Goal: Task Accomplishment & Management: Manage account settings

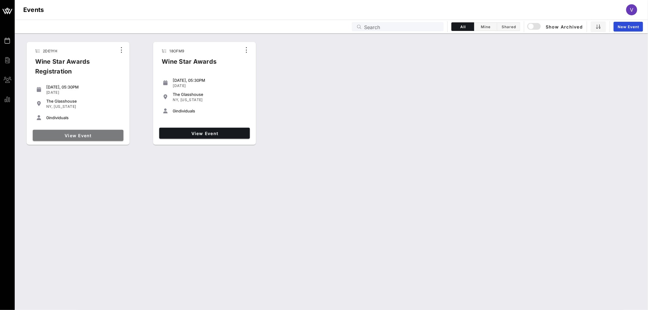
click at [72, 133] on span "View Event" at bounding box center [78, 135] width 86 height 5
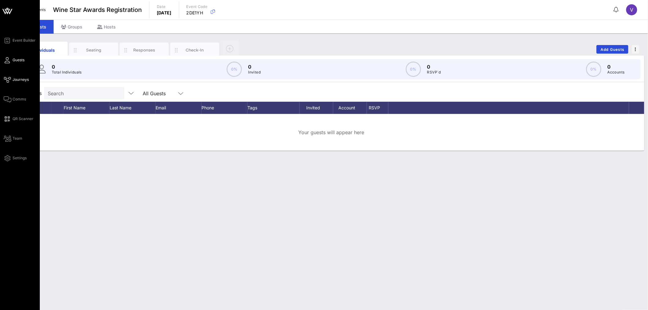
click at [8, 83] on link "Journeys" at bounding box center [16, 79] width 25 height 7
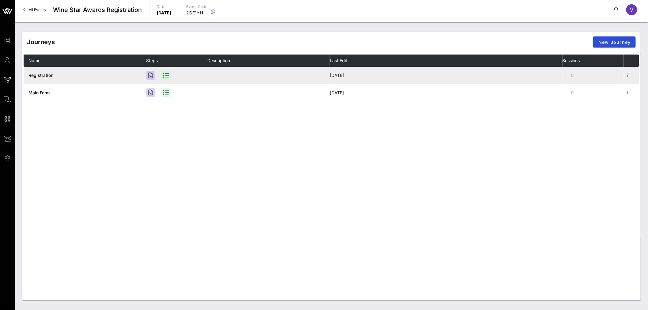
click at [42, 76] on span "Registration" at bounding box center [40, 75] width 25 height 5
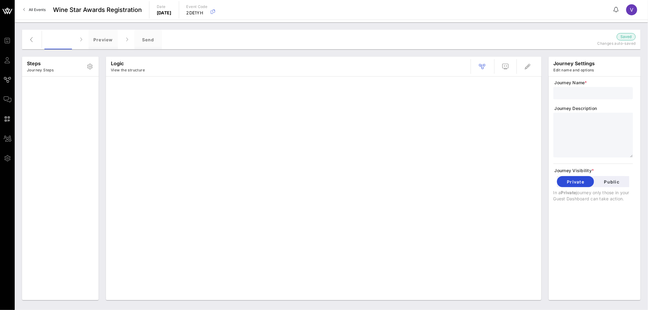
type input "Registration"
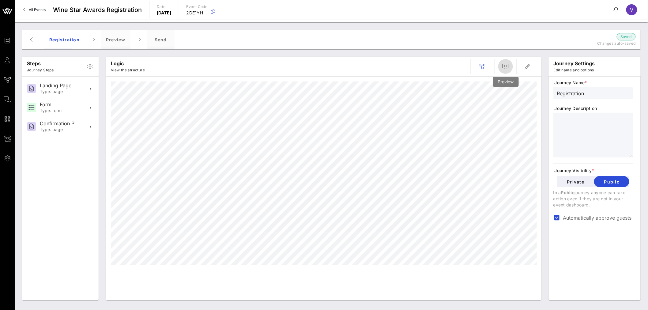
click at [506, 71] on button "button" at bounding box center [505, 66] width 15 height 15
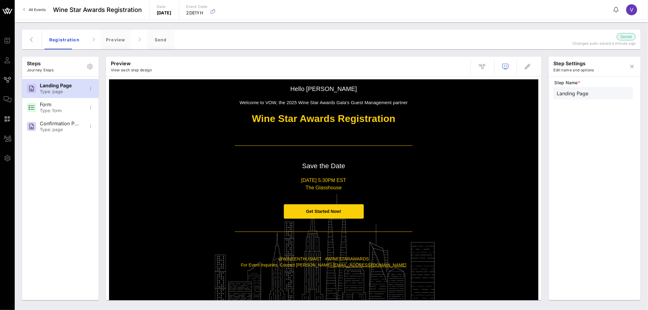
scroll to position [58, 0]
click at [296, 178] on p "[DATE] 5:30PM EST" at bounding box center [324, 179] width 178 height 7
click at [535, 64] on span "button" at bounding box center [528, 66] width 15 height 7
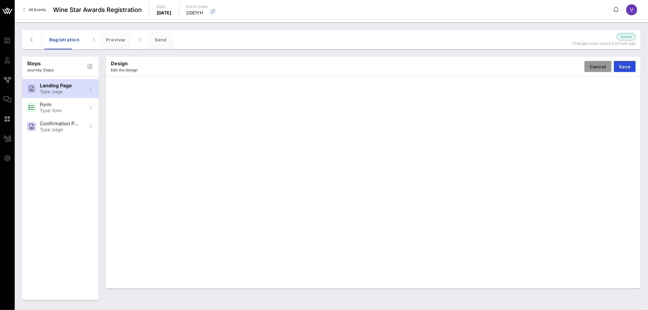
click at [588, 63] on button "Cancel" at bounding box center [598, 66] width 27 height 11
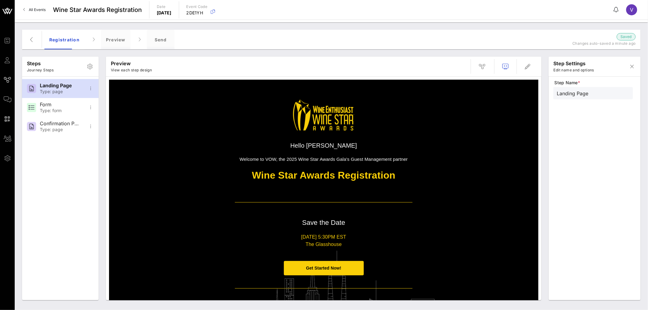
click at [328, 237] on p "[DATE] 5:30PM EST" at bounding box center [324, 236] width 178 height 7
click at [306, 238] on p "[DATE] 5:30PM EST" at bounding box center [324, 236] width 178 height 7
click at [288, 235] on p "[DATE] 5:30PM EST" at bounding box center [324, 236] width 178 height 7
click at [530, 68] on icon "button" at bounding box center [527, 66] width 7 height 7
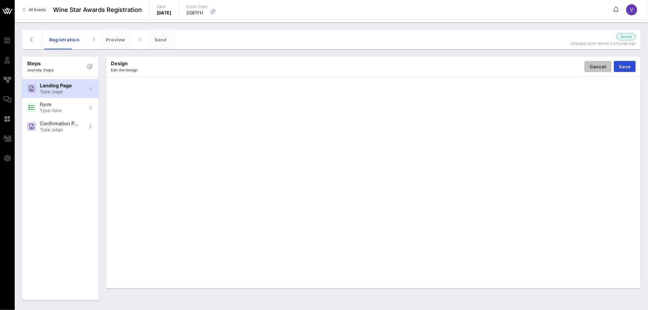
click at [599, 67] on span "Cancel" at bounding box center [598, 66] width 17 height 5
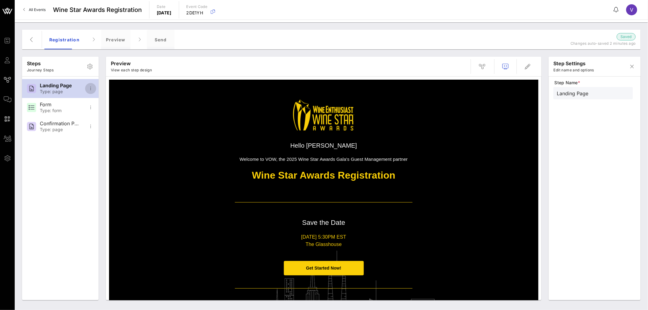
click at [89, 88] on icon "button" at bounding box center [90, 88] width 7 height 7
click at [105, 121] on div "Open In Designer" at bounding box center [110, 118] width 40 height 6
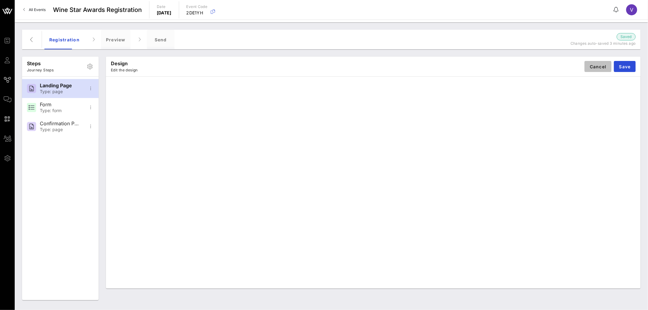
click at [603, 65] on span "Cancel" at bounding box center [598, 66] width 17 height 5
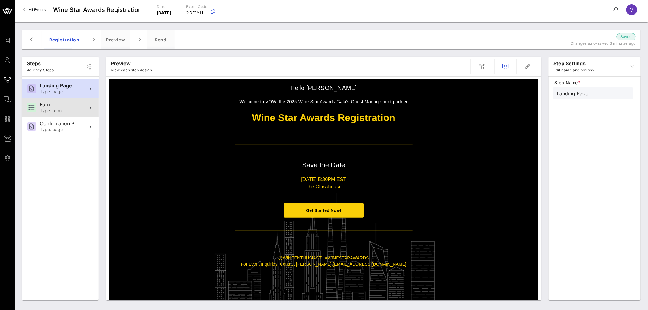
click at [71, 100] on div "Form Type: form" at bounding box center [60, 107] width 40 height 19
type input "Form"
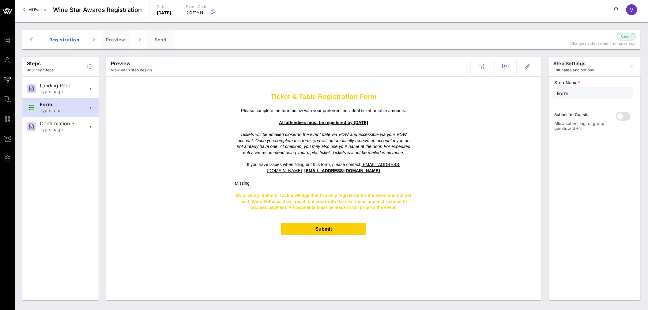
click at [353, 171] on p "If you have issues when filling out this form, please contact : [EMAIL_ADDRESS]…" at bounding box center [324, 168] width 178 height 12
click at [524, 65] on span "button" at bounding box center [528, 66] width 15 height 7
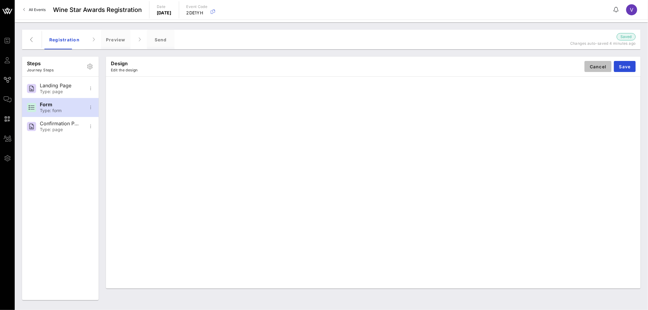
click at [605, 64] on span "Cancel" at bounding box center [598, 66] width 17 height 5
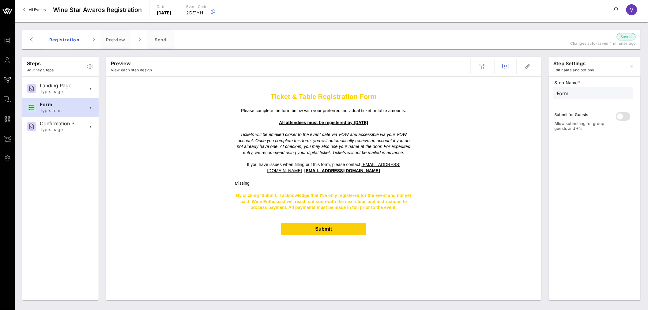
click at [253, 182] on div "Missing" at bounding box center [324, 183] width 178 height 7
click at [529, 63] on icon "button" at bounding box center [527, 66] width 7 height 7
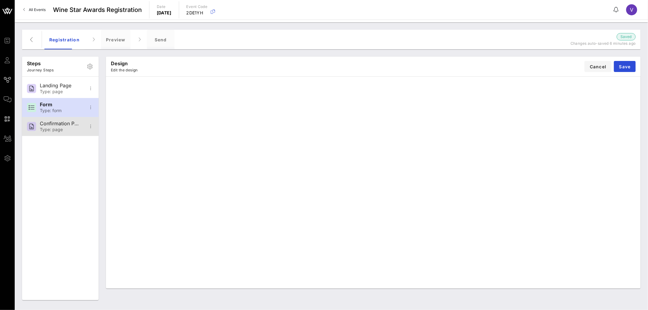
click at [45, 123] on div "Confirmation Page" at bounding box center [60, 124] width 40 height 6
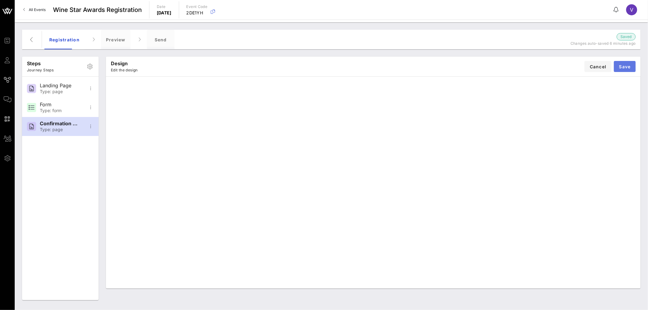
click at [629, 65] on span "Save" at bounding box center [625, 66] width 12 height 5
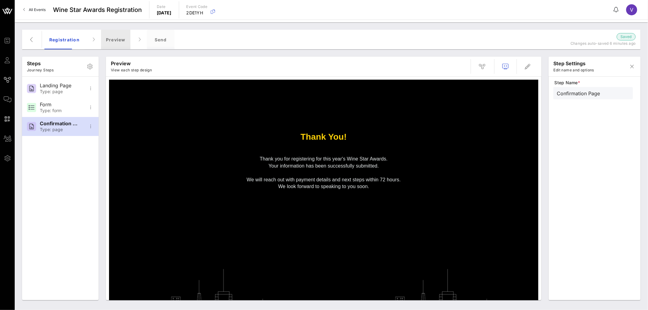
click at [118, 32] on div "Preview" at bounding box center [115, 40] width 29 height 20
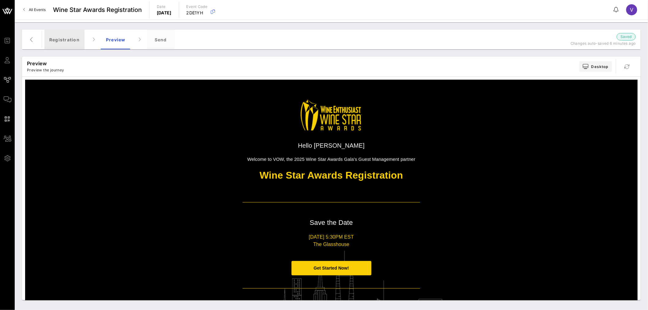
click at [72, 41] on div "Registration" at bounding box center [64, 40] width 40 height 20
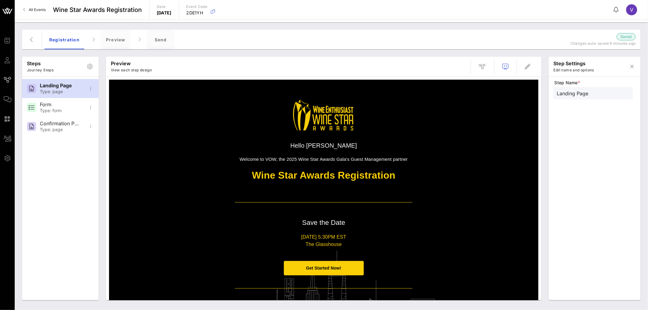
click at [327, 195] on p at bounding box center [324, 189] width 178 height 14
click at [521, 65] on span "button" at bounding box center [528, 66] width 15 height 7
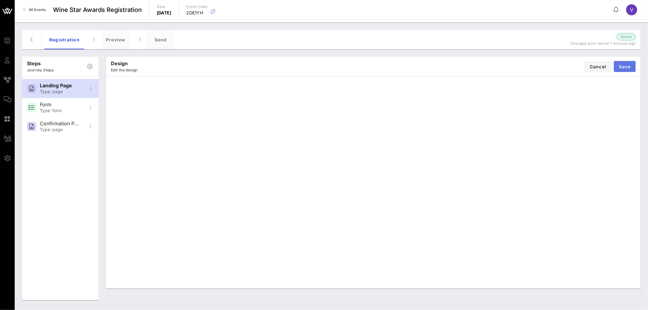
click at [619, 66] on button "Save" at bounding box center [625, 66] width 22 height 11
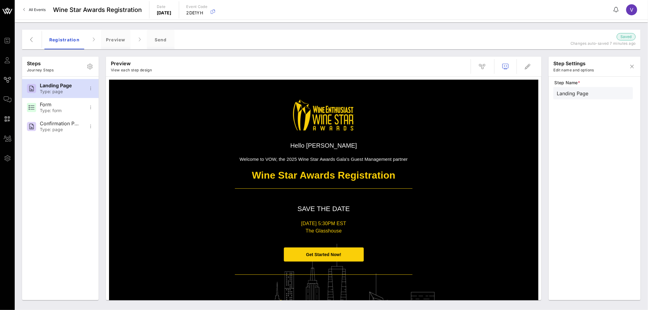
click at [322, 230] on p "The Glasshouse" at bounding box center [324, 230] width 178 height 7
click at [326, 230] on p "The Glasshouse" at bounding box center [324, 230] width 178 height 7
click at [522, 70] on span "button" at bounding box center [528, 66] width 15 height 7
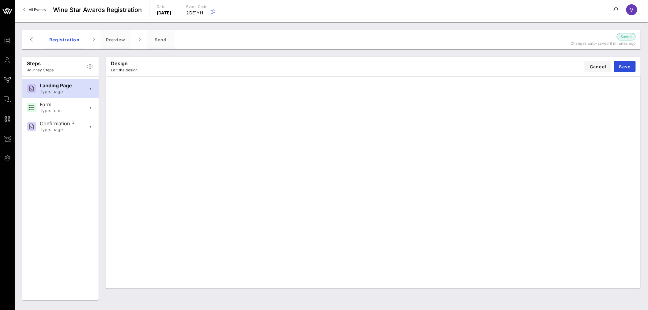
click at [463, 74] on div "Design Edit the design Cancel Save" at bounding box center [373, 67] width 535 height 20
click at [628, 65] on span "Save" at bounding box center [625, 66] width 12 height 5
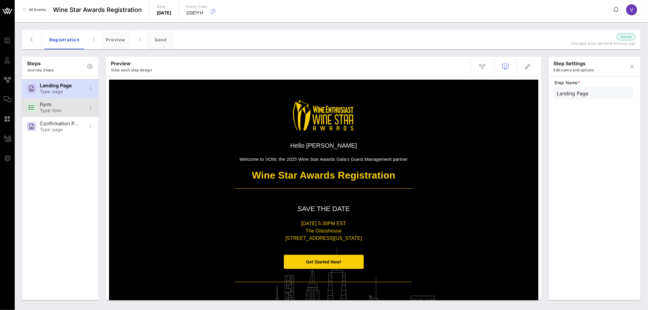
click at [58, 105] on div "Form" at bounding box center [60, 105] width 40 height 6
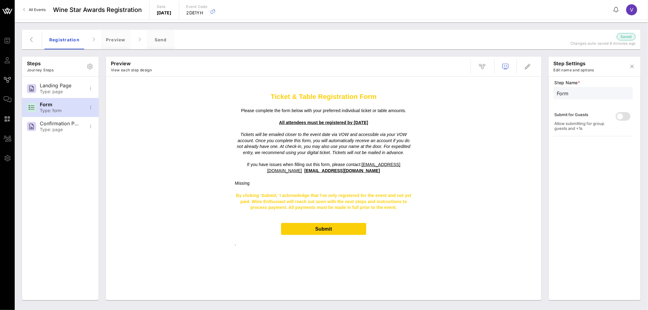
click at [235, 182] on div "Missing" at bounding box center [324, 183] width 178 height 7
click at [50, 88] on div "Landing Page" at bounding box center [60, 86] width 40 height 6
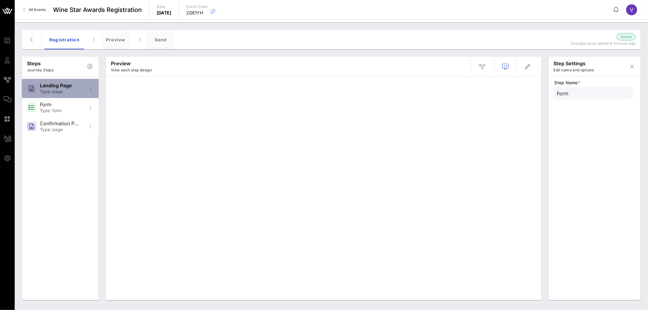
type input "Landing Page"
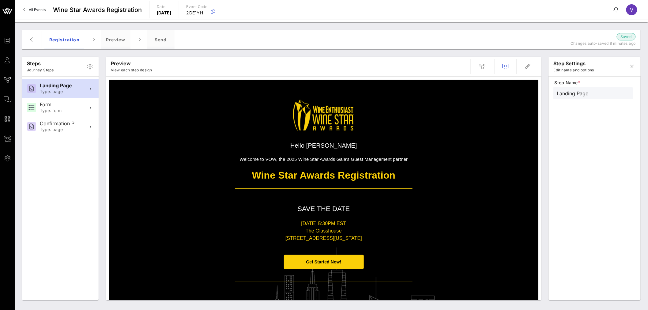
click at [353, 223] on p "[DATE] 5:30PM EST" at bounding box center [324, 223] width 178 height 7
click at [529, 61] on button "button" at bounding box center [528, 66] width 15 height 15
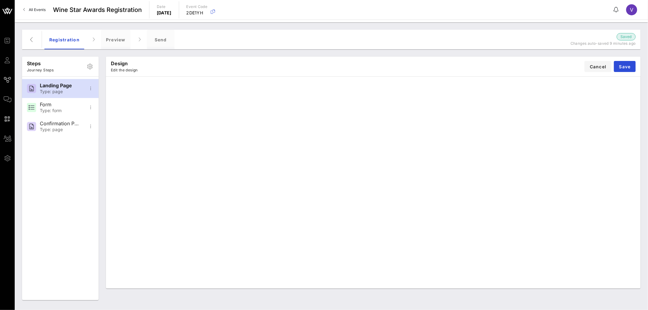
click at [623, 36] on span "Saved" at bounding box center [626, 37] width 11 height 6
click at [623, 66] on span "Save" at bounding box center [625, 66] width 12 height 5
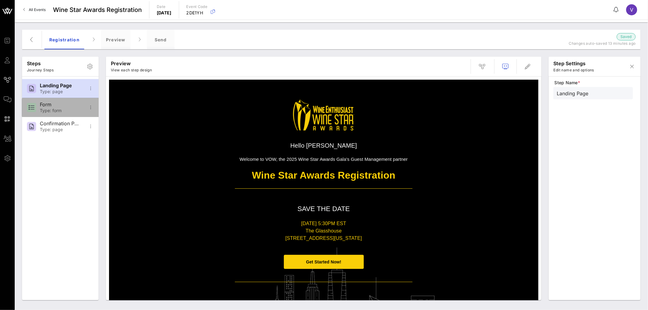
click at [63, 105] on div "Form" at bounding box center [60, 105] width 40 height 6
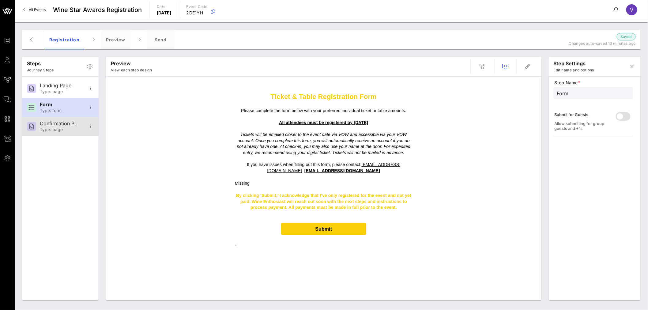
click at [64, 122] on div "Confirmation Page" at bounding box center [60, 124] width 40 height 6
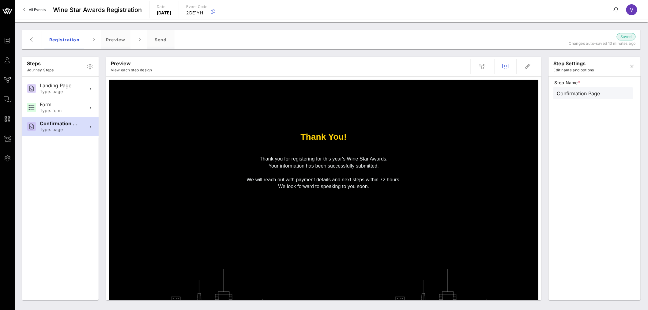
click at [291, 143] on td "Thank You!" at bounding box center [324, 113] width 184 height 66
click at [75, 109] on div "Type: form" at bounding box center [60, 110] width 40 height 5
type input "Form"
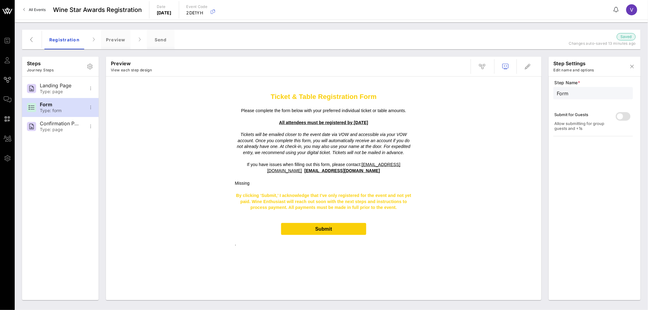
click at [354, 125] on p "All attendees must be registered by [DATE]" at bounding box center [324, 123] width 178 height 6
click at [529, 66] on icon "button" at bounding box center [527, 66] width 7 height 7
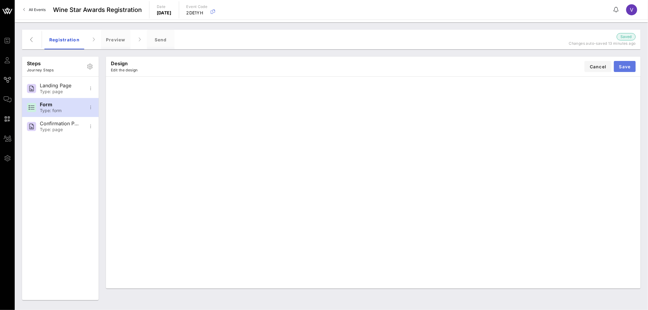
click at [629, 66] on span "Save" at bounding box center [625, 66] width 12 height 5
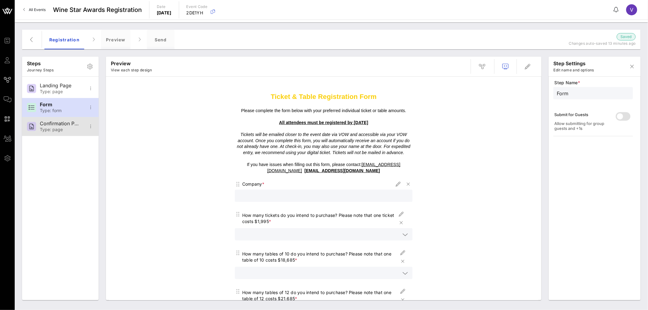
click at [52, 125] on div "Confirmation Page" at bounding box center [60, 124] width 40 height 6
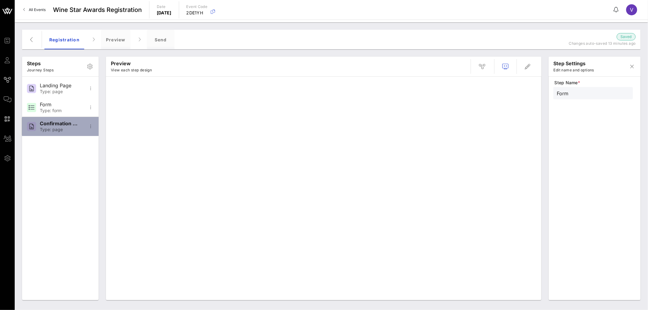
type input "Confirmation Page"
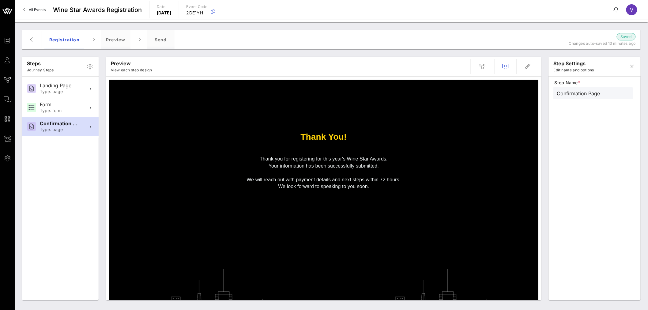
click at [29, 10] on span "All Events" at bounding box center [37, 9] width 17 height 5
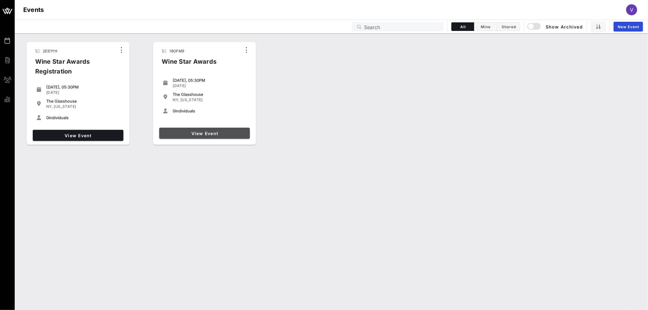
click at [198, 132] on span "View Event" at bounding box center [205, 133] width 86 height 5
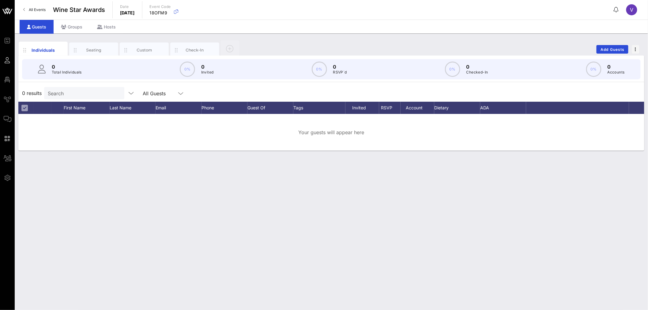
click at [28, 8] on link "All Events" at bounding box center [35, 10] width 30 height 10
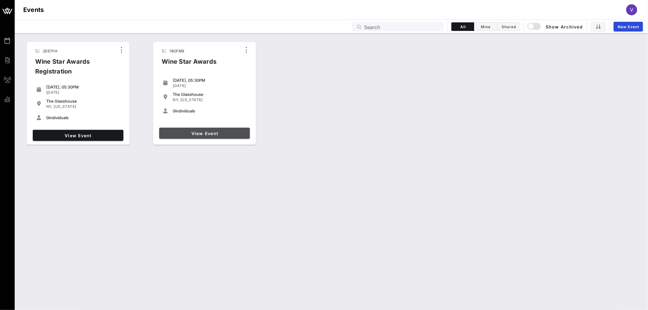
click at [229, 130] on link "View Event" at bounding box center [204, 133] width 91 height 11
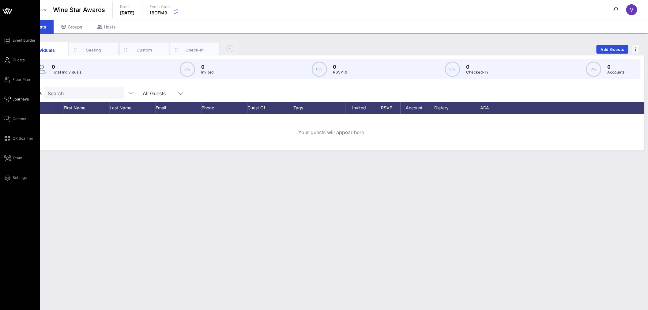
click at [10, 99] on icon at bounding box center [8, 99] width 8 height 1
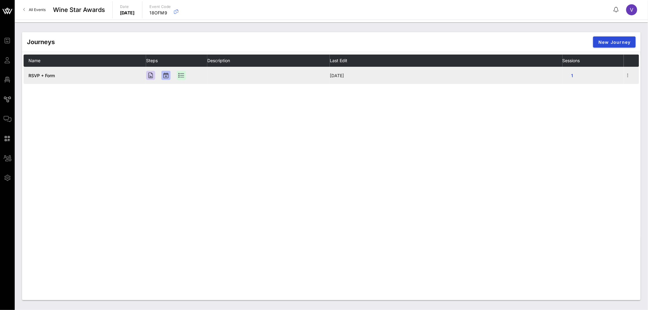
click at [41, 74] on span "RSVP + Form" at bounding box center [41, 75] width 26 height 5
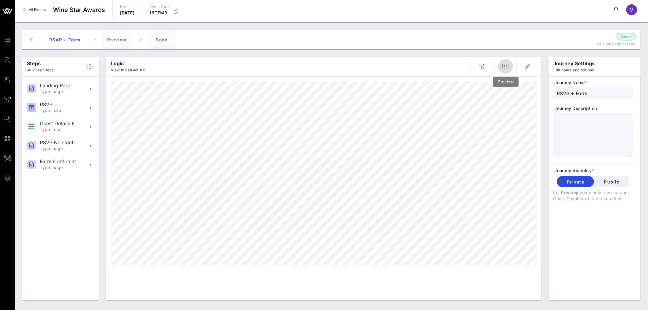
click at [504, 63] on icon "button" at bounding box center [505, 66] width 7 height 7
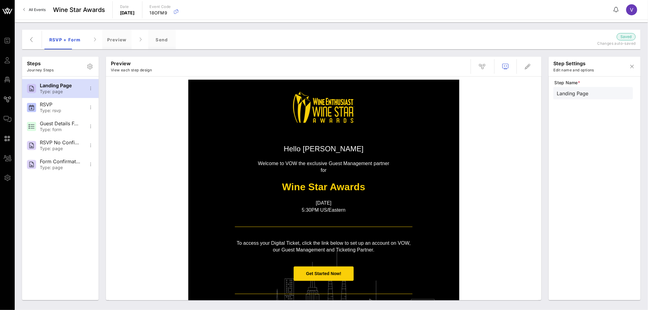
click at [318, 203] on p "[DATE]" at bounding box center [324, 203] width 178 height 7
click at [325, 214] on p at bounding box center [324, 217] width 178 height 7
click at [327, 206] on p "[DATE]" at bounding box center [324, 203] width 178 height 7
click at [529, 63] on icon "button" at bounding box center [527, 66] width 7 height 7
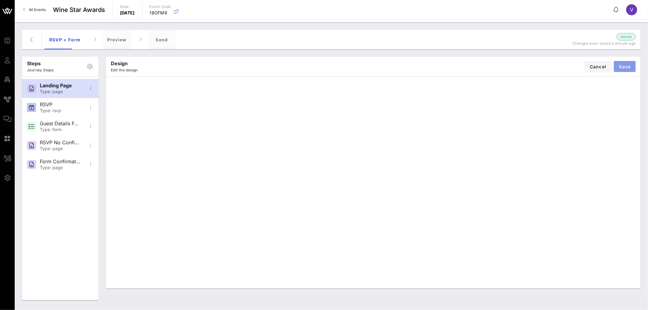
click at [624, 64] on span "Save" at bounding box center [625, 66] width 12 height 5
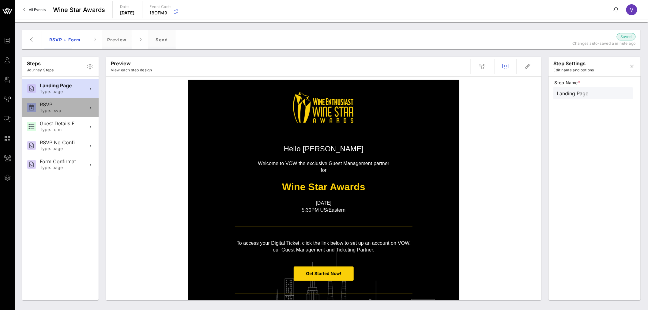
click at [60, 111] on div "Type: rsvp" at bounding box center [60, 110] width 40 height 5
type input "RSVP"
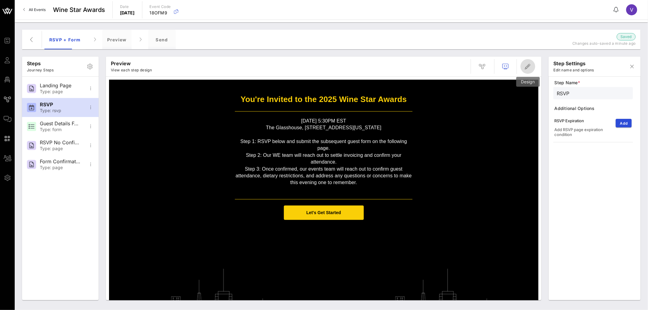
click at [529, 65] on icon "button" at bounding box center [527, 66] width 7 height 7
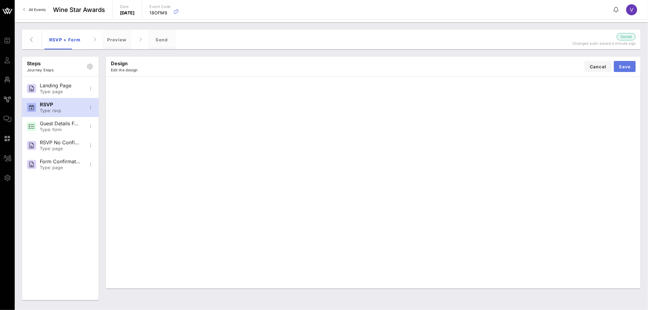
click at [620, 64] on span "Save" at bounding box center [625, 66] width 12 height 5
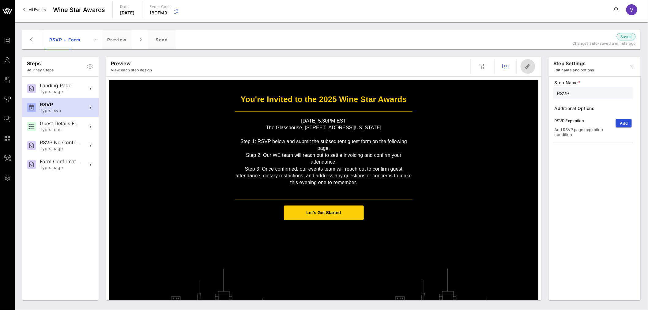
click at [527, 70] on button "button" at bounding box center [528, 66] width 15 height 15
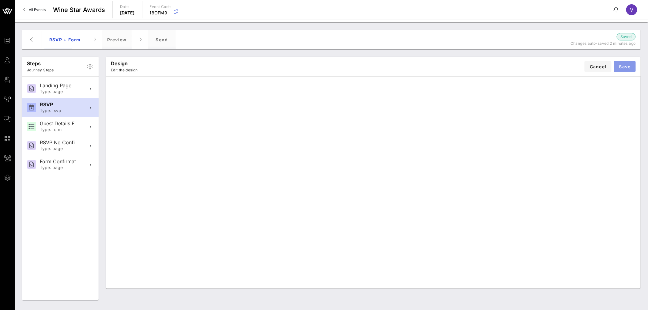
click at [629, 69] on button "Save" at bounding box center [625, 66] width 22 height 11
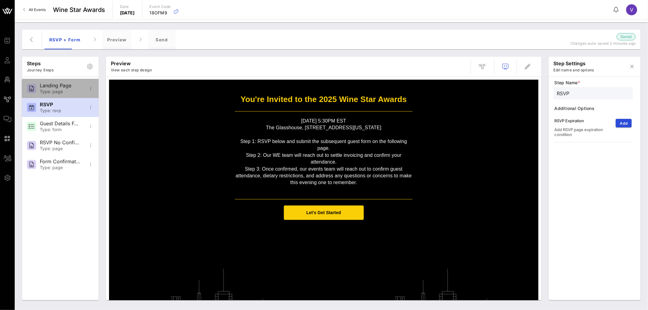
click at [65, 90] on div "Type: page" at bounding box center [60, 91] width 40 height 5
type input "Landing Page"
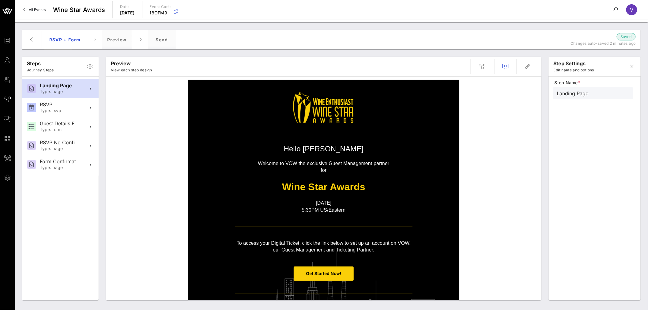
click at [339, 209] on p "5:30PM US/Eastern" at bounding box center [324, 210] width 178 height 7
click at [531, 68] on icon "button" at bounding box center [527, 66] width 7 height 7
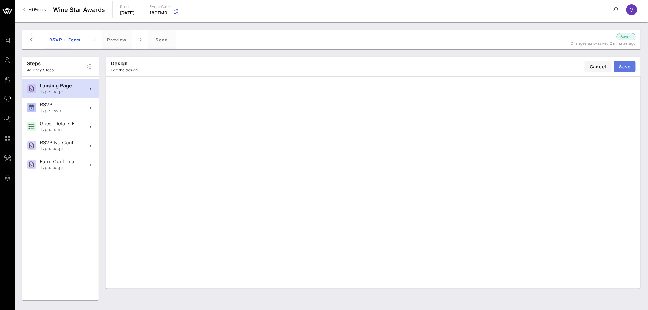
click at [619, 67] on span "Save" at bounding box center [625, 66] width 12 height 5
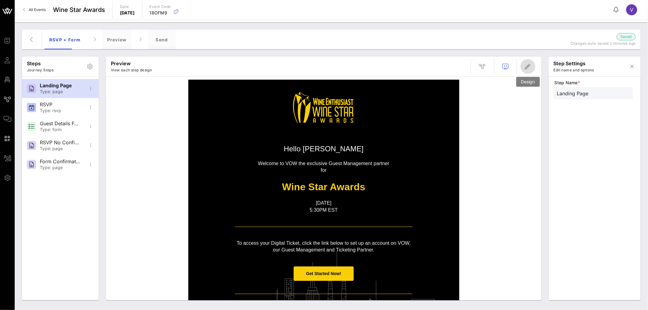
click at [531, 66] on icon "button" at bounding box center [527, 66] width 7 height 7
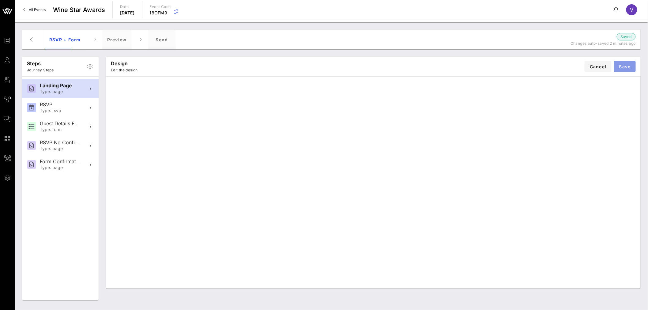
click at [620, 71] on button "Save" at bounding box center [625, 66] width 22 height 11
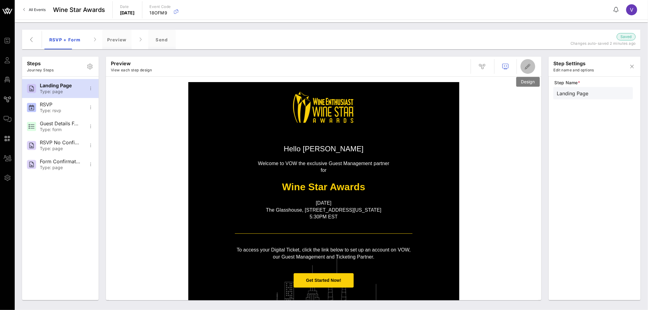
click at [533, 64] on span "button" at bounding box center [528, 66] width 15 height 7
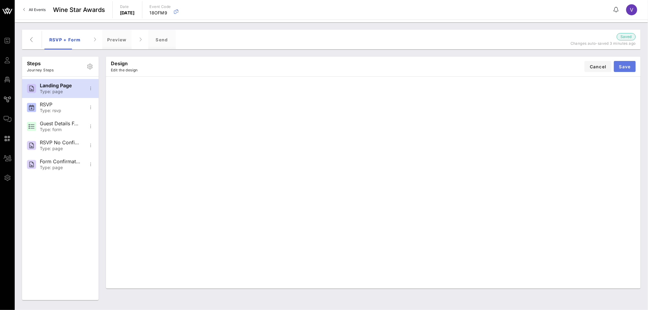
click at [619, 66] on span "Save" at bounding box center [625, 66] width 12 height 5
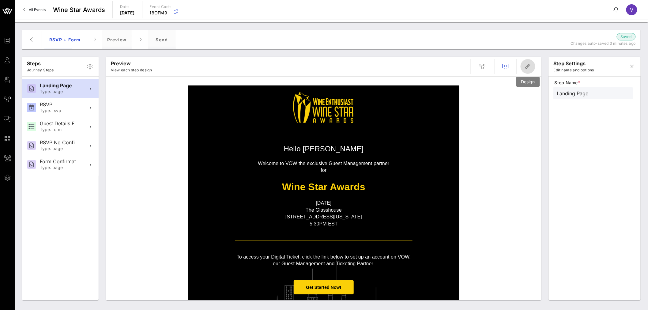
click at [528, 68] on icon "button" at bounding box center [527, 66] width 7 height 7
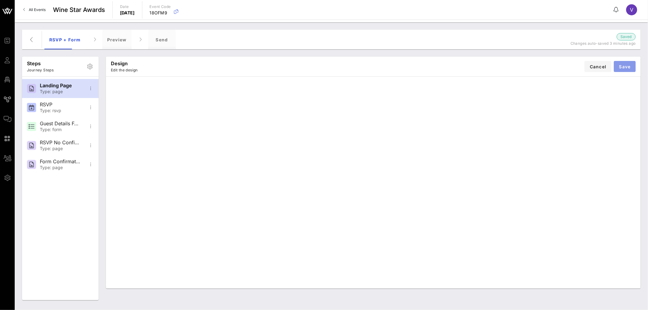
click at [630, 61] on button "Save" at bounding box center [625, 66] width 22 height 11
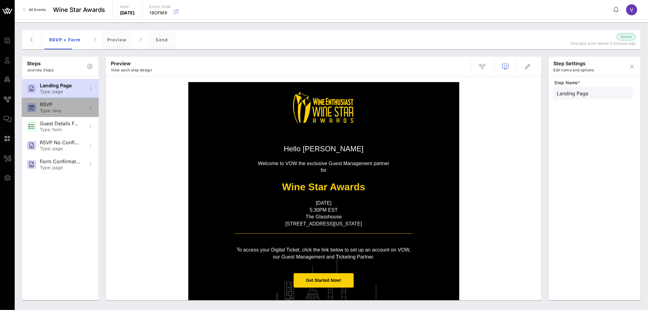
click at [71, 112] on div "Type: rsvp" at bounding box center [60, 110] width 40 height 5
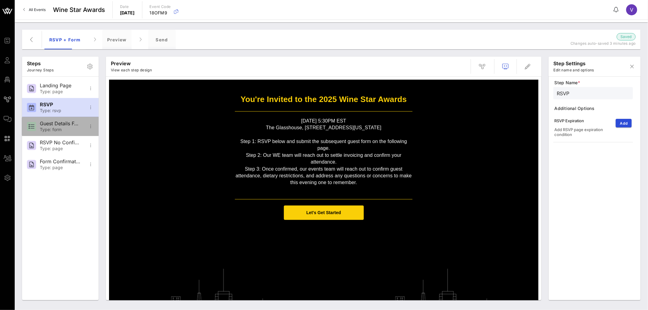
click at [75, 127] on div "Type: form" at bounding box center [60, 129] width 40 height 5
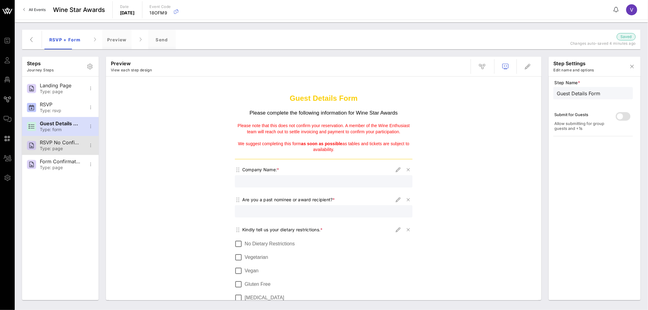
click at [74, 146] on div "Type: page" at bounding box center [60, 148] width 40 height 5
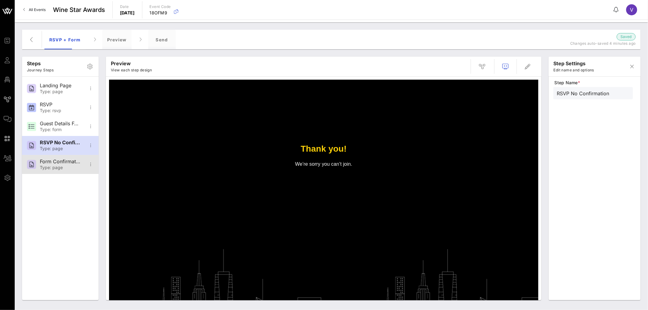
click at [69, 163] on div "Form Confirmation" at bounding box center [60, 162] width 40 height 6
type input "Form Confirmation"
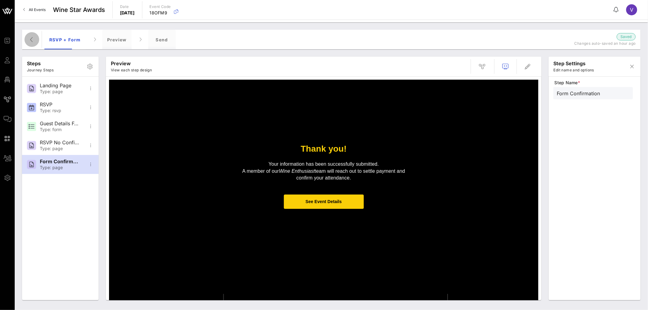
click at [29, 38] on icon "button" at bounding box center [31, 39] width 7 height 7
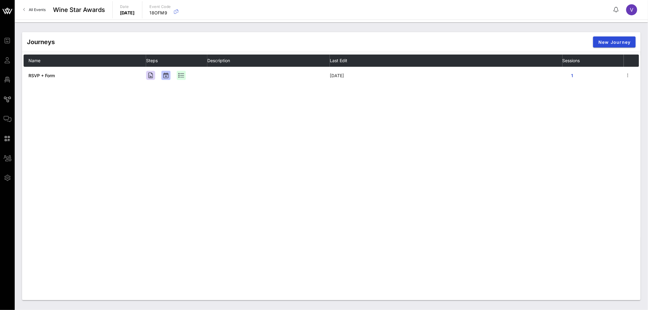
click at [22, 10] on link "All Events" at bounding box center [35, 10] width 30 height 10
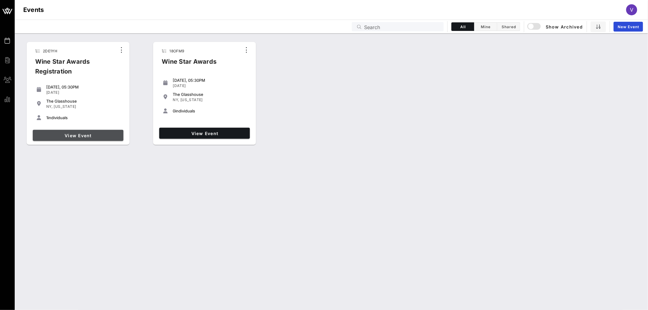
click at [94, 131] on link "View Event" at bounding box center [78, 135] width 91 height 11
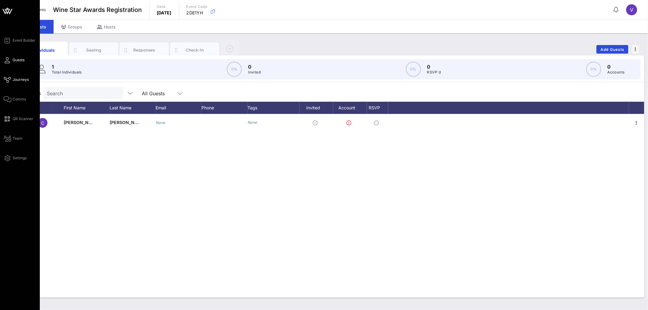
click at [11, 76] on link "Journeys" at bounding box center [16, 79] width 25 height 7
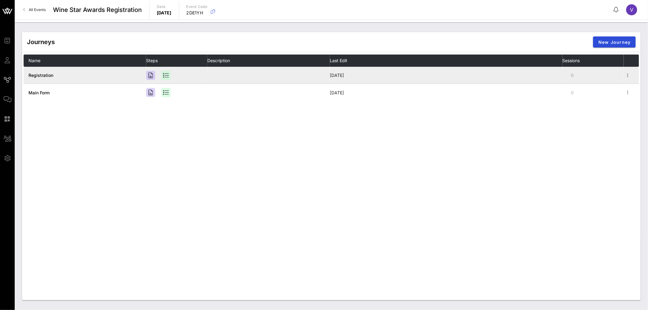
click at [36, 76] on span "Registration" at bounding box center [40, 75] width 25 height 5
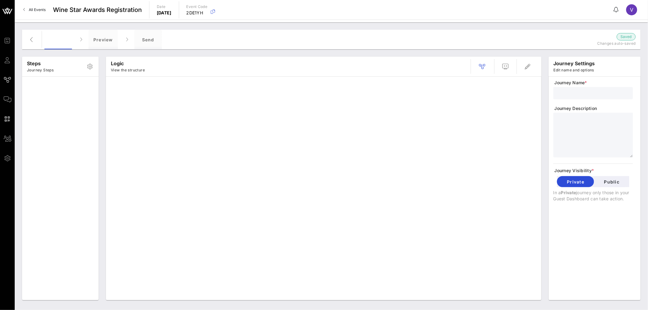
type input "Registration"
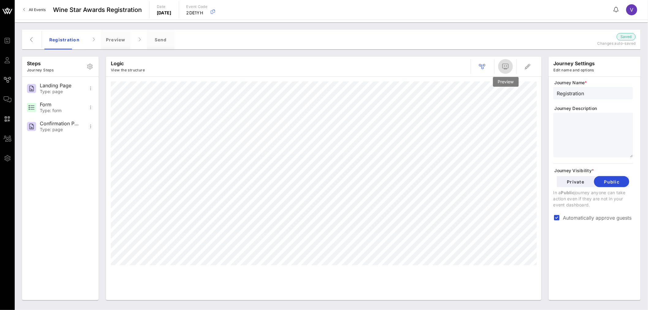
click at [509, 65] on icon "button" at bounding box center [505, 66] width 7 height 7
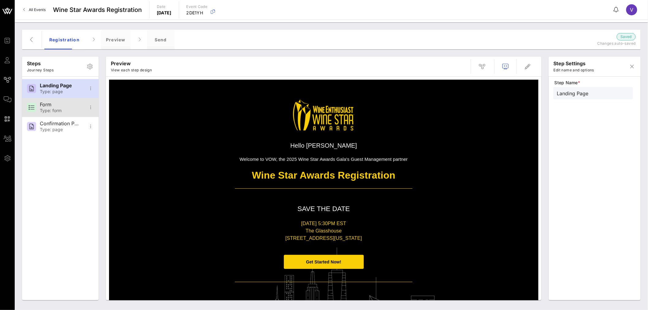
click at [38, 108] on div "Form Type: form" at bounding box center [60, 107] width 77 height 19
type input "Form"
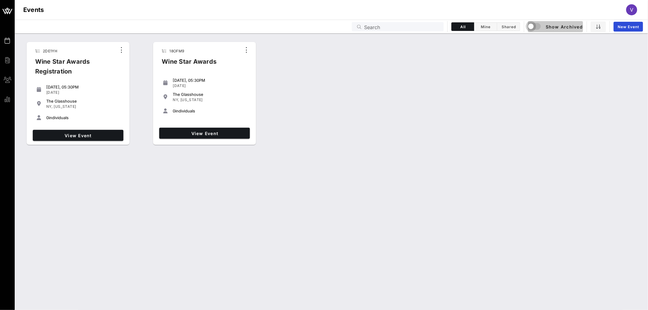
click at [534, 29] on div "button" at bounding box center [531, 26] width 9 height 9
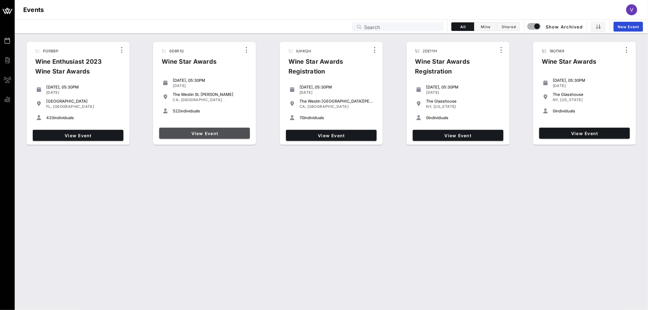
click at [221, 136] on link "View Event" at bounding box center [204, 133] width 91 height 11
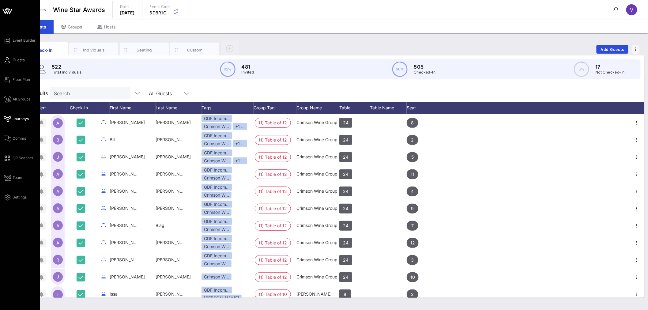
click at [15, 121] on span "Journeys" at bounding box center [21, 119] width 16 height 6
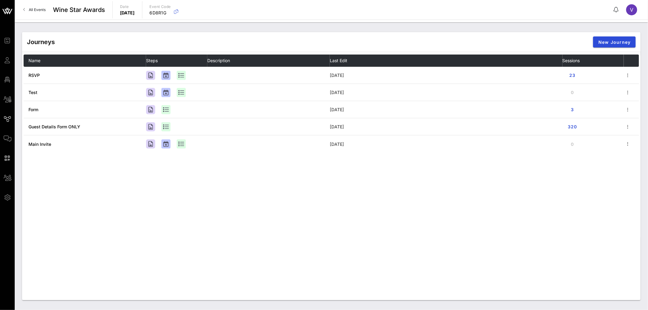
click at [38, 7] on link "All Events" at bounding box center [35, 10] width 30 height 10
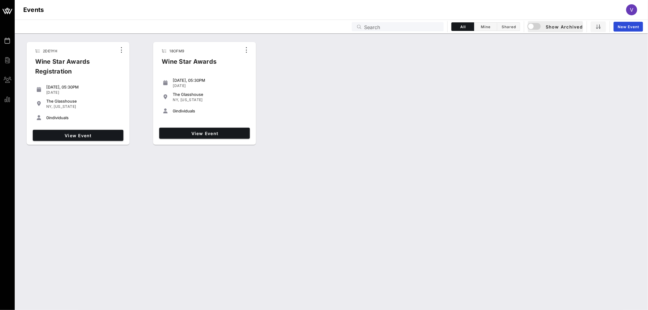
drag, startPoint x: 557, startPoint y: 34, endPoint x: 557, endPoint y: 24, distance: 10.1
click at [557, 30] on div "Events Billing Groups Reports Events V Events Search All Mine Shared Show Archi…" at bounding box center [324, 155] width 648 height 310
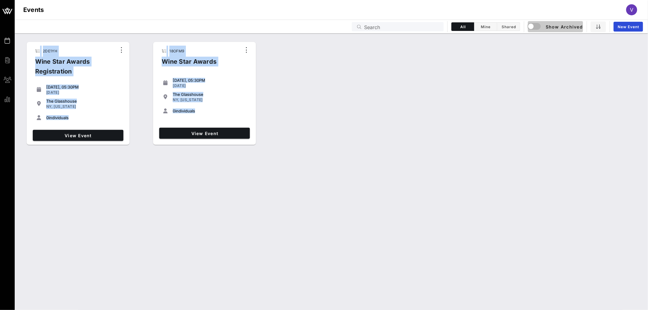
click at [557, 23] on span "Show Archived" at bounding box center [555, 26] width 55 height 7
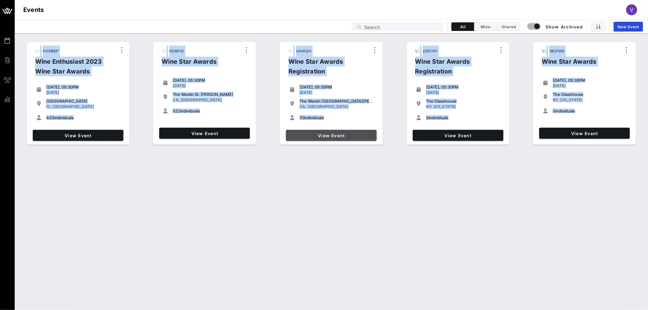
click at [335, 132] on link "View Event" at bounding box center [331, 135] width 91 height 11
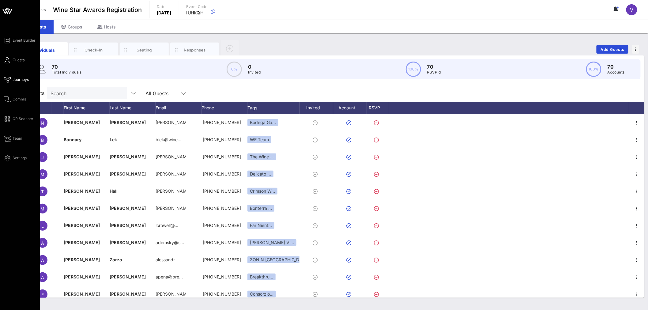
click at [8, 79] on icon at bounding box center [8, 79] width 8 height 1
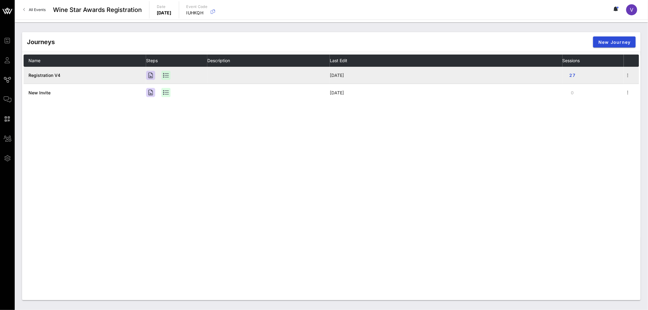
click at [55, 77] on span "Registration V4" at bounding box center [44, 75] width 32 height 5
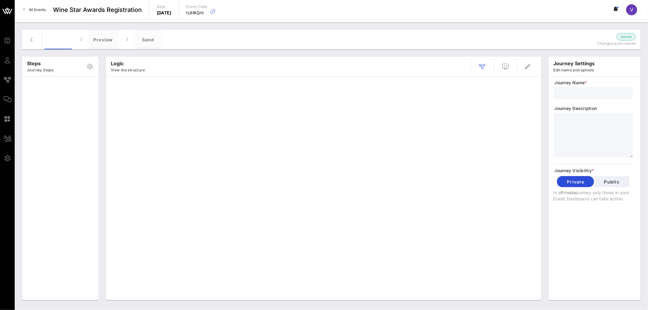
type input "Registration V4"
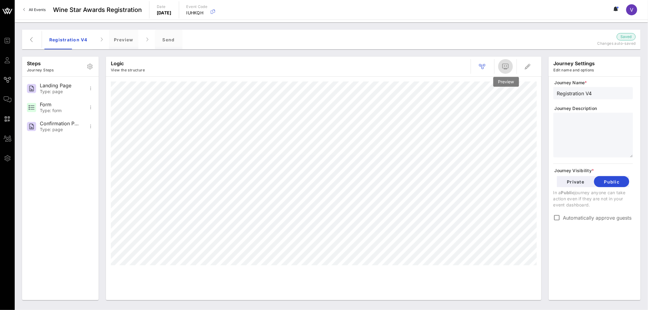
click at [508, 67] on icon "button" at bounding box center [505, 66] width 7 height 7
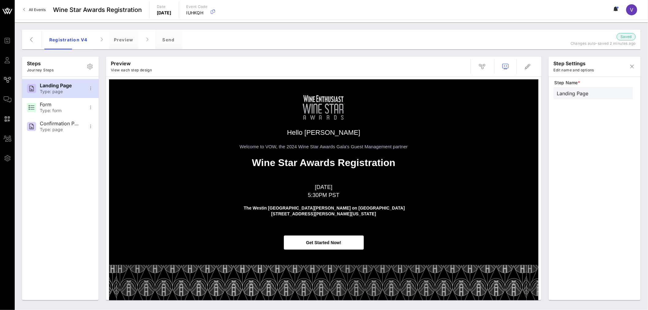
scroll to position [38, 0]
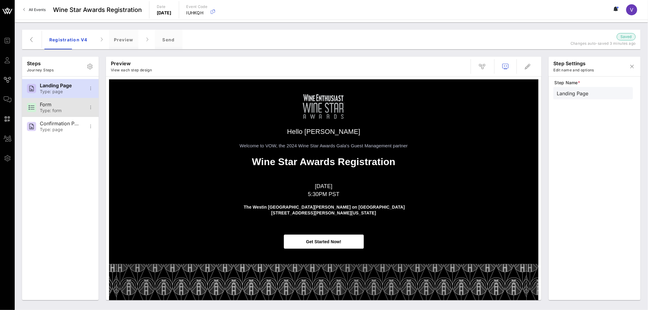
click at [71, 106] on div "Form" at bounding box center [60, 105] width 40 height 6
type input "Form"
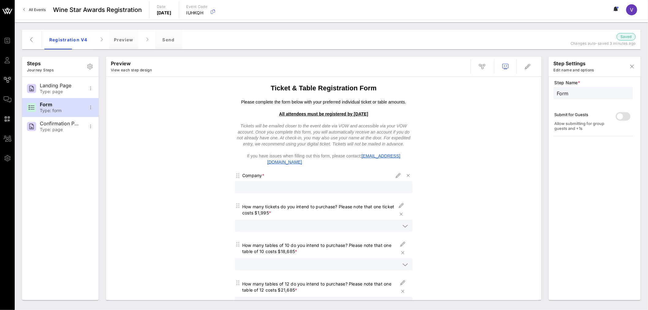
scroll to position [68, 0]
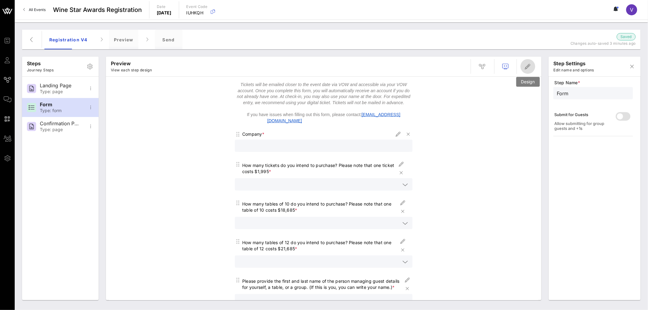
click at [529, 60] on button "button" at bounding box center [528, 66] width 15 height 15
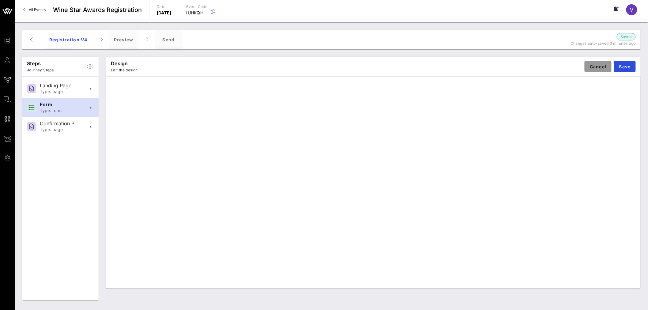
click at [590, 68] on span "Cancel" at bounding box center [598, 66] width 17 height 5
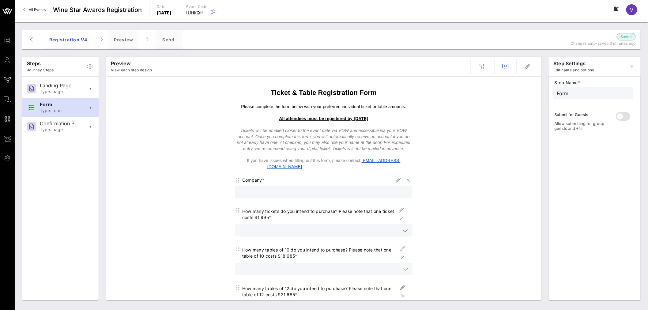
scroll to position [34, 0]
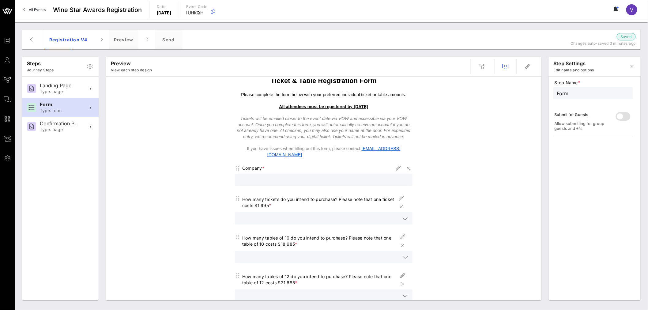
click at [331, 173] on div "Company *" at bounding box center [324, 179] width 178 height 30
click at [331, 182] on input "text" at bounding box center [324, 180] width 170 height 8
click at [636, 67] on span "button" at bounding box center [632, 66] width 15 height 7
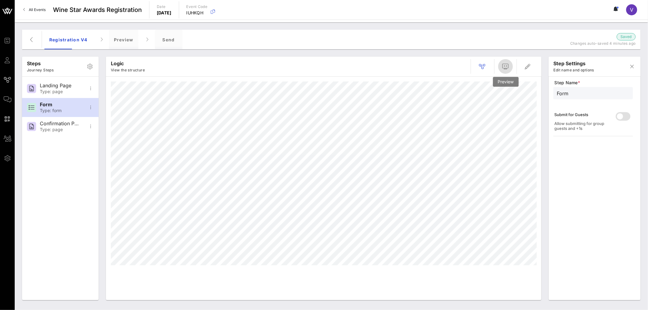
click at [506, 63] on icon "button" at bounding box center [505, 66] width 7 height 7
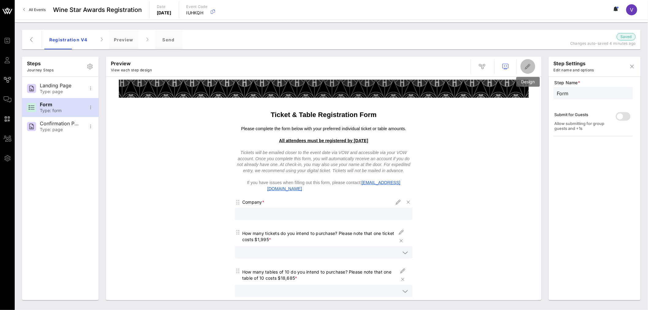
click at [531, 69] on icon "button" at bounding box center [527, 66] width 7 height 7
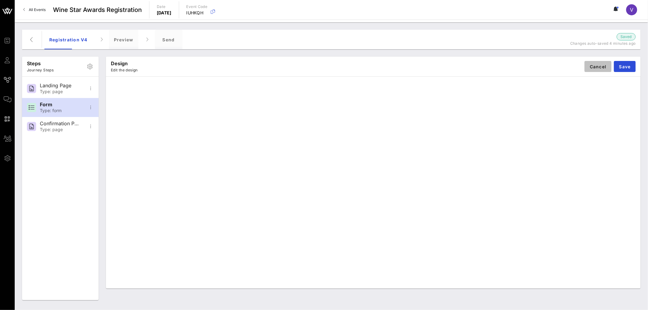
click at [590, 64] on span "Cancel" at bounding box center [598, 66] width 17 height 5
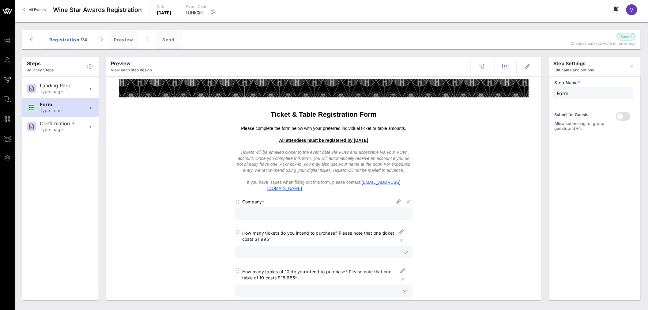
scroll to position [0, 0]
click at [52, 124] on div "Confirmation Page" at bounding box center [60, 124] width 40 height 6
type input "Confirmation Page"
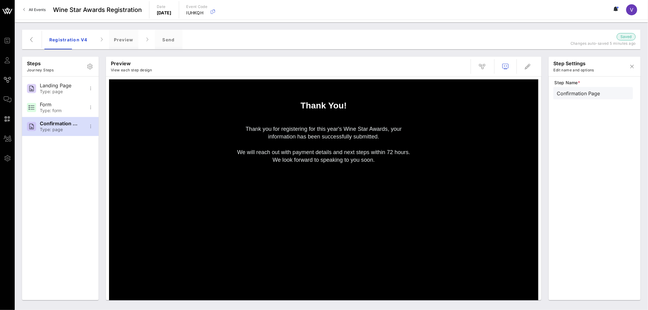
scroll to position [106, 0]
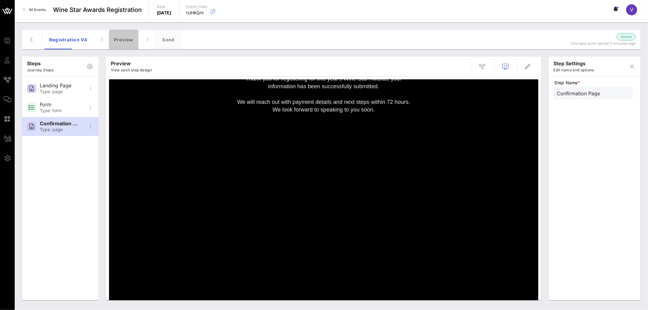
click at [122, 38] on div "Preview" at bounding box center [123, 40] width 29 height 20
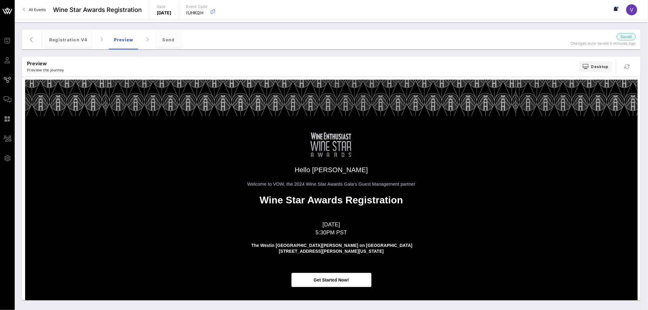
scroll to position [38, 0]
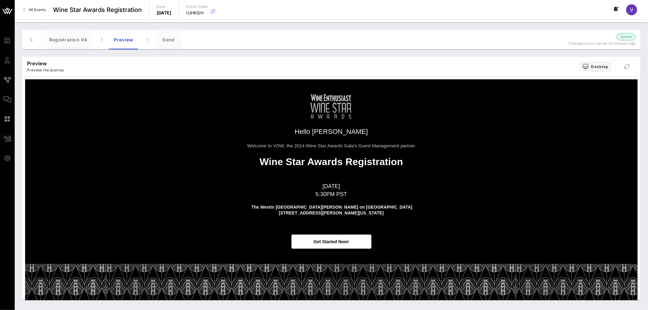
click at [45, 10] on span "All Events" at bounding box center [37, 9] width 17 height 5
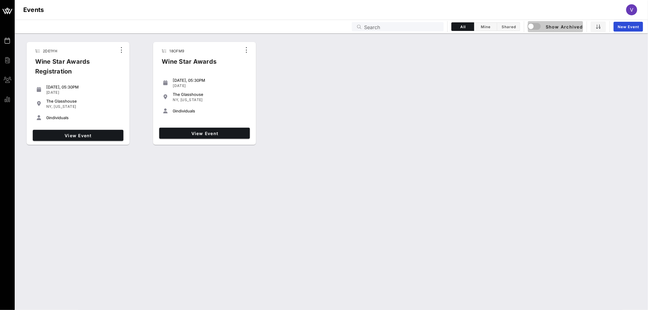
click at [561, 29] on span "Show Archived" at bounding box center [555, 26] width 55 height 7
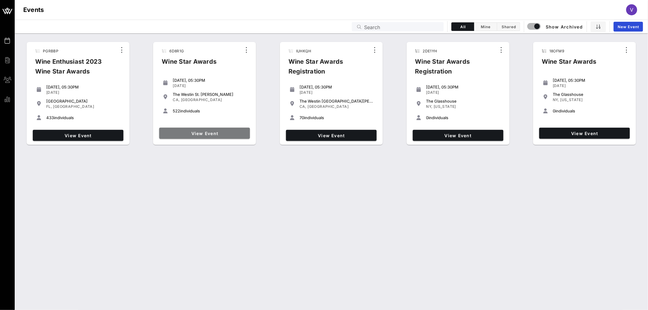
click at [225, 131] on span "View Event" at bounding box center [205, 133] width 86 height 5
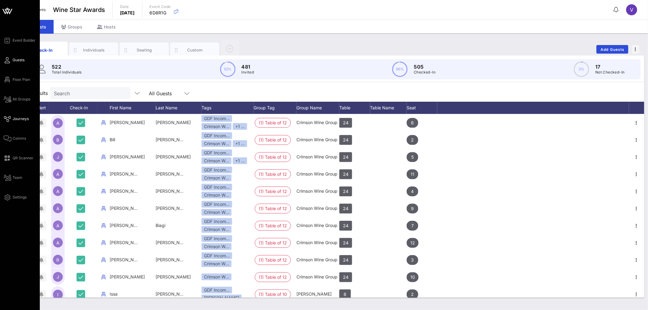
click at [15, 118] on span "Journeys" at bounding box center [21, 119] width 16 height 6
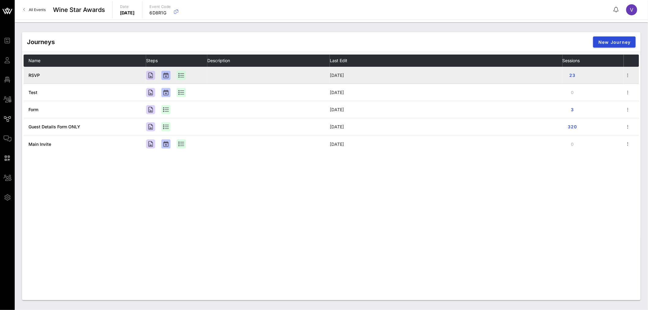
click at [35, 75] on span "RSVP" at bounding box center [33, 75] width 11 height 5
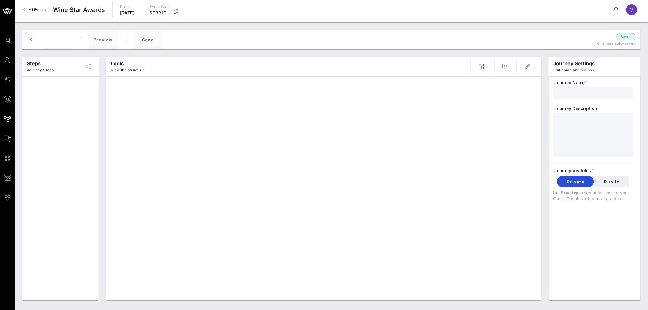
type input "RSVP"
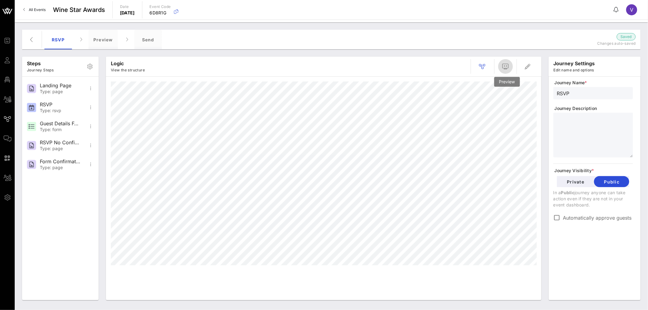
click at [510, 61] on button "button" at bounding box center [505, 66] width 15 height 15
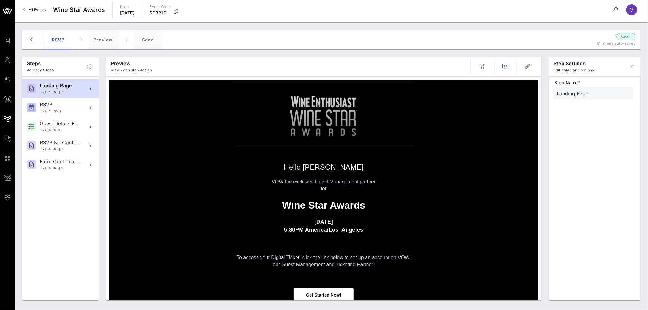
scroll to position [34, 0]
